Goal: Navigation & Orientation: Understand site structure

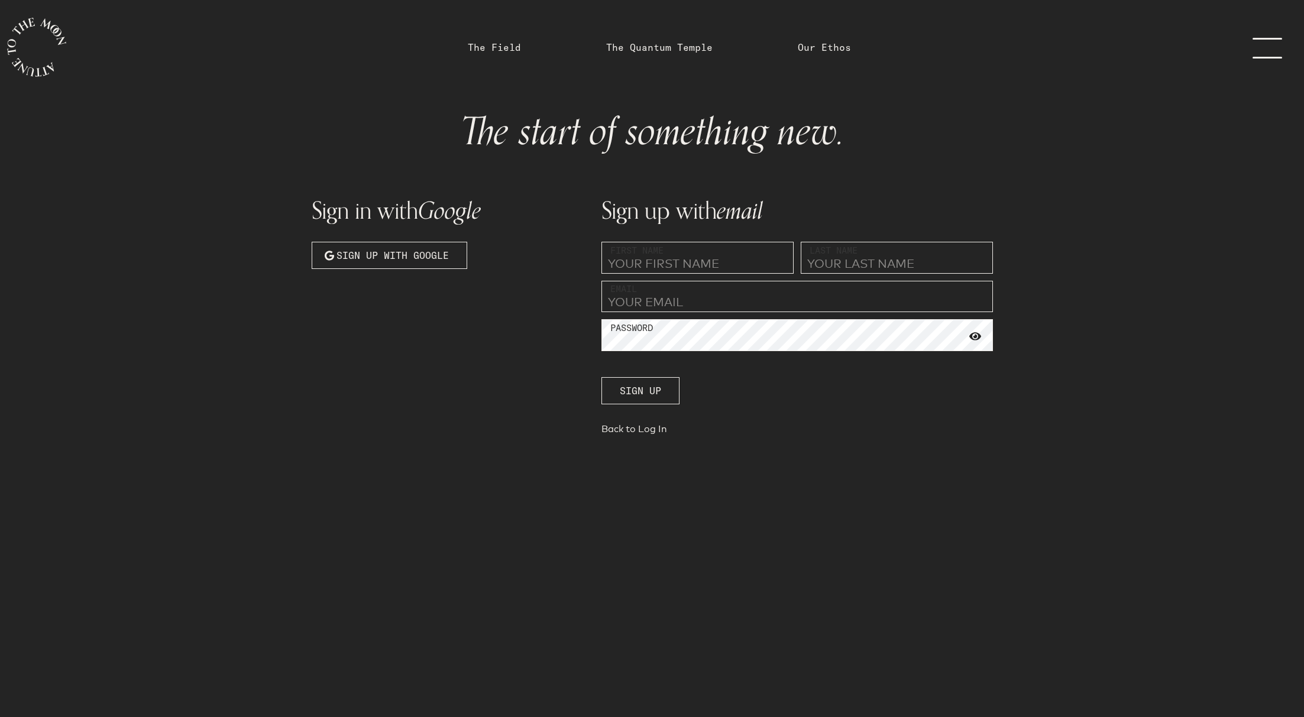
click at [1263, 55] on link "menu" at bounding box center [1274, 47] width 59 height 95
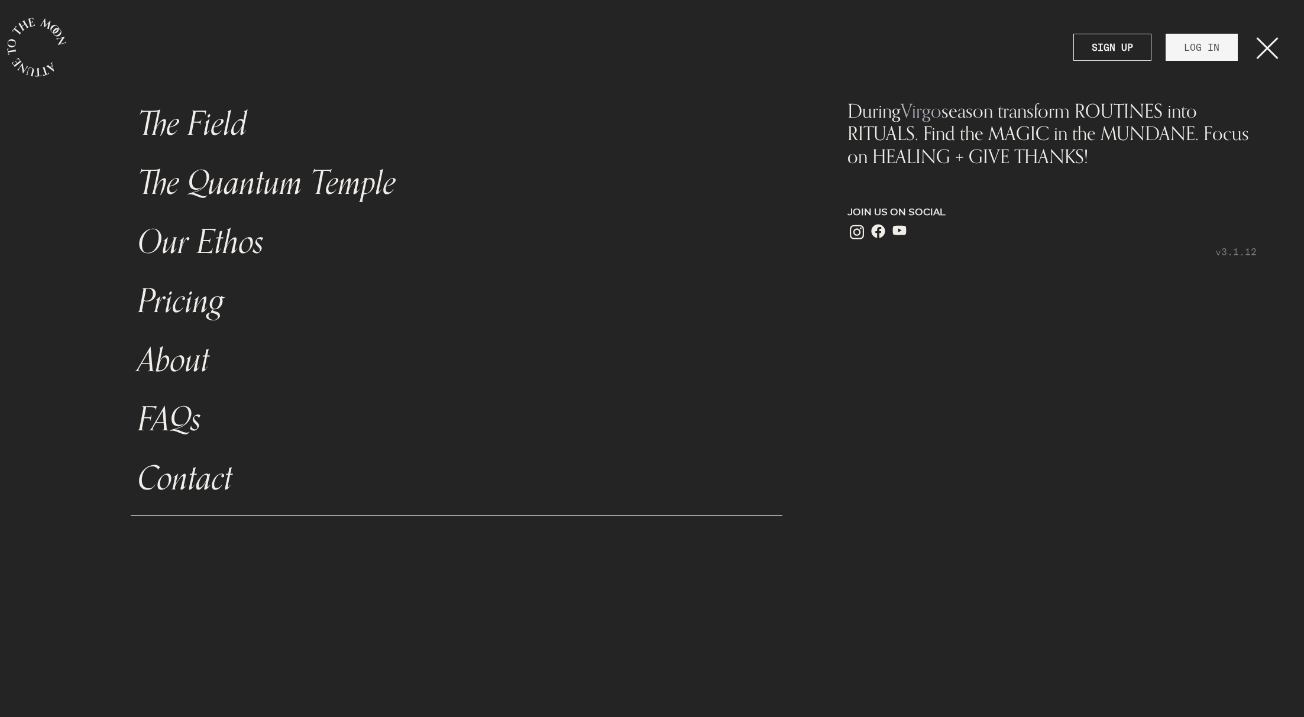
click at [181, 117] on link "The Field" at bounding box center [457, 124] width 652 height 59
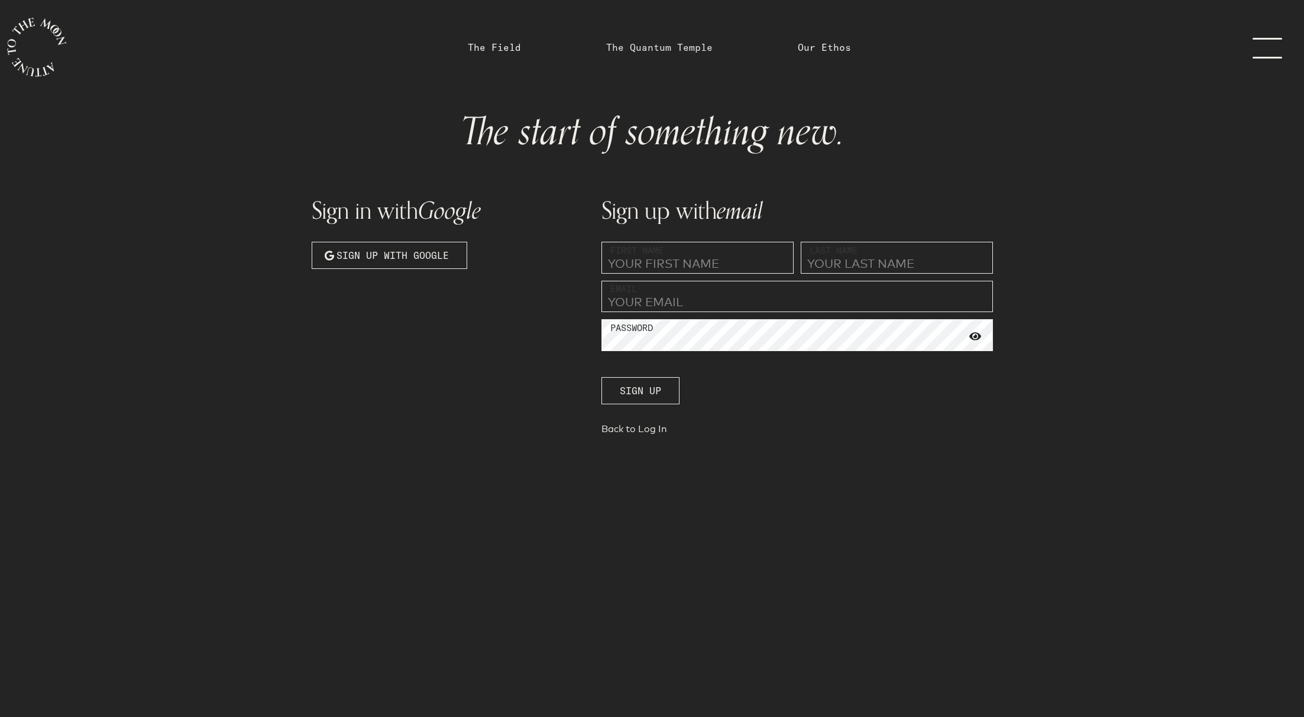
click at [643, 40] on link "The Quantum Temple" at bounding box center [659, 47] width 106 height 14
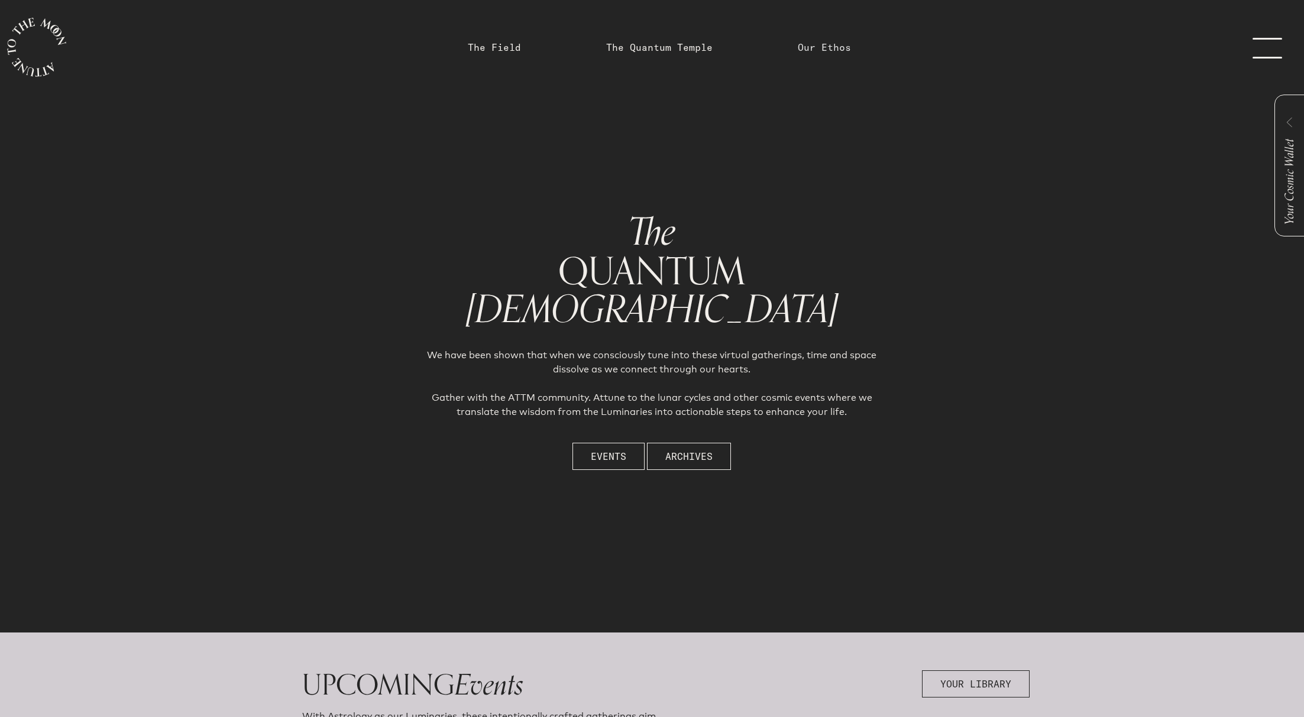
click at [829, 51] on link "Our Ethos" at bounding box center [824, 47] width 53 height 14
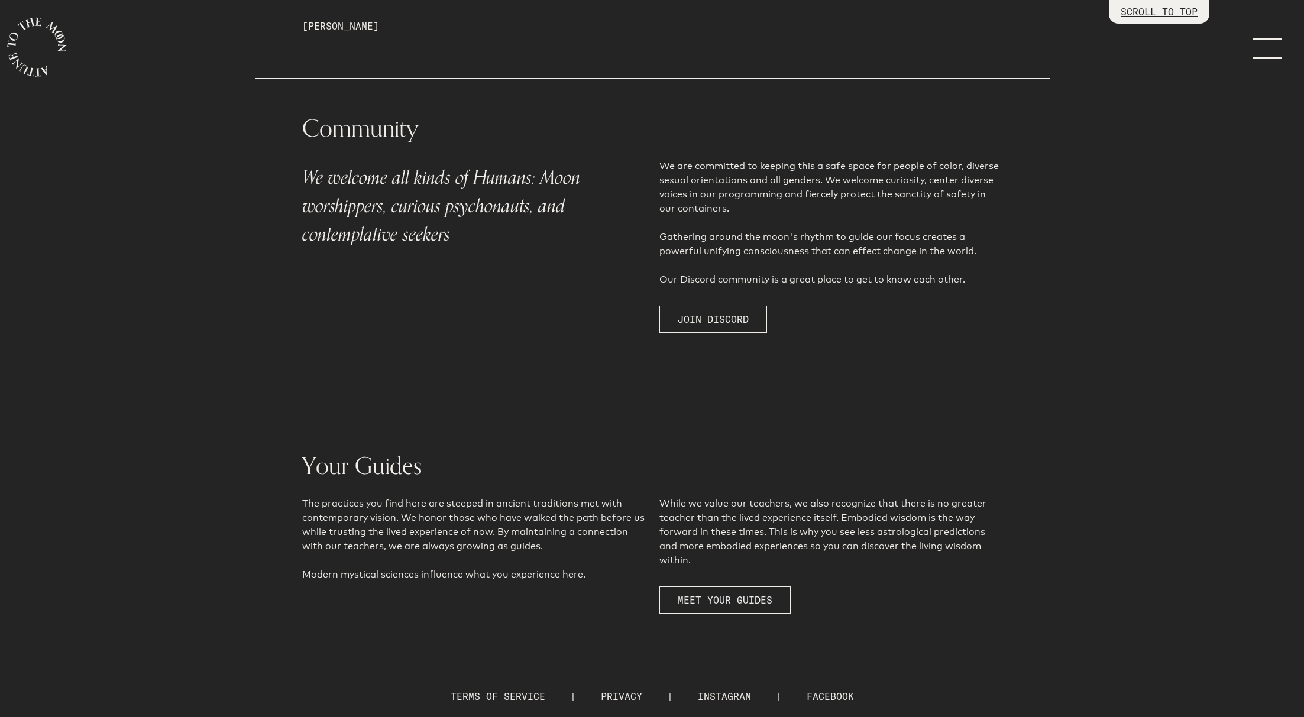
scroll to position [2243, 0]
